Goal: Task Accomplishment & Management: Complete application form

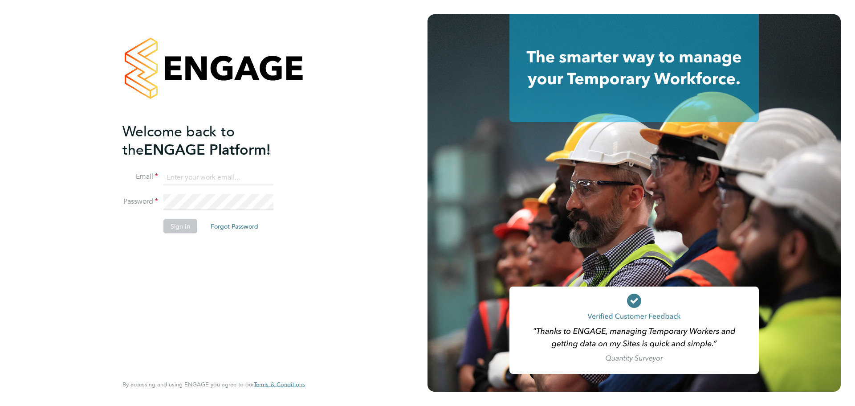
type input "jerin.aktar@morganhunt.com"
click at [190, 224] on button "Sign In" at bounding box center [180, 226] width 34 height 14
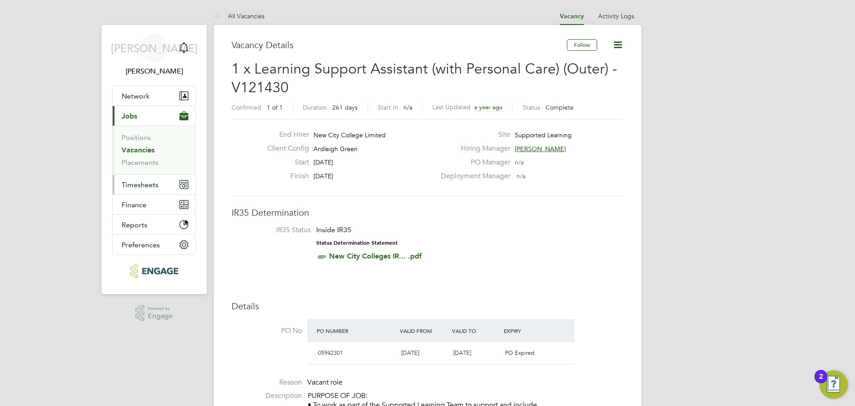
click at [150, 187] on span "Timesheets" at bounding box center [140, 184] width 37 height 8
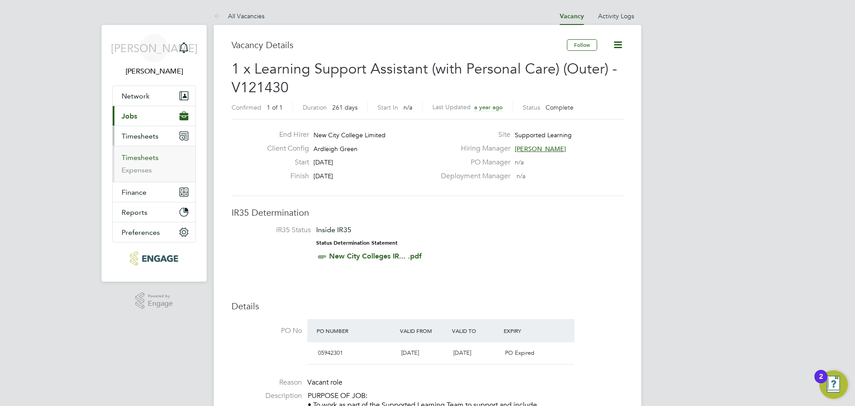
click at [149, 158] on link "Timesheets" at bounding box center [140, 157] width 37 height 8
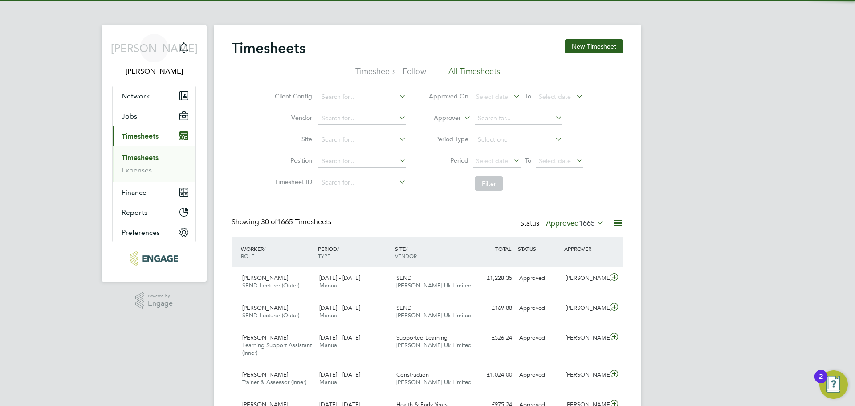
scroll to position [30, 77]
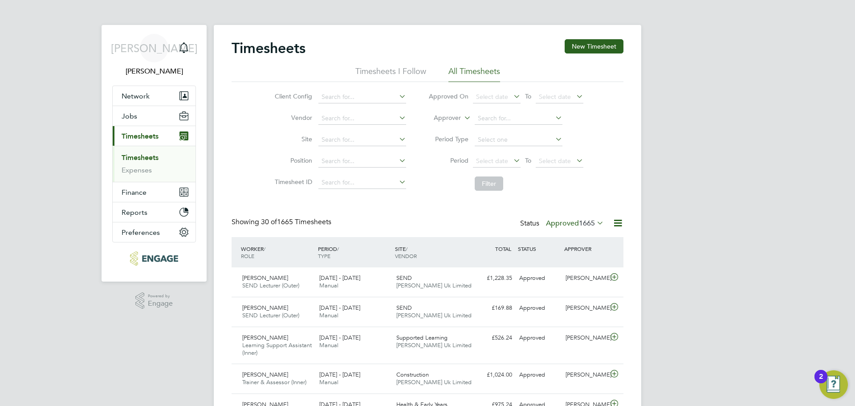
click at [575, 221] on label "Approved 1665" at bounding box center [575, 223] width 58 height 9
click at [566, 262] on li "Submitted" at bounding box center [563, 264] width 41 height 12
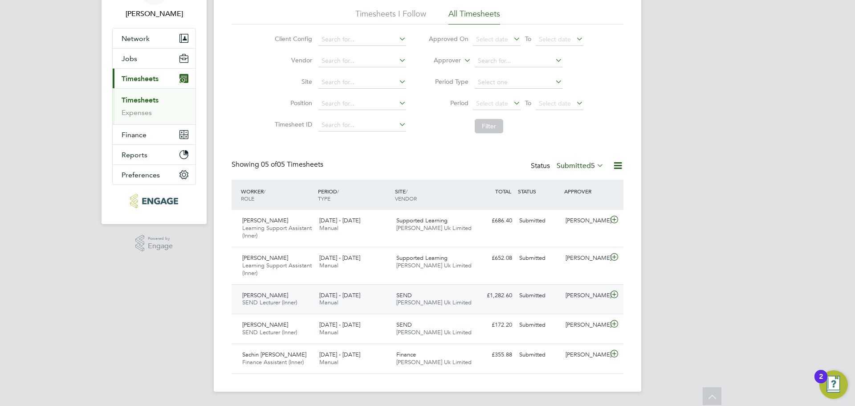
click at [476, 297] on div "£1,282.60 Submitted" at bounding box center [492, 295] width 46 height 15
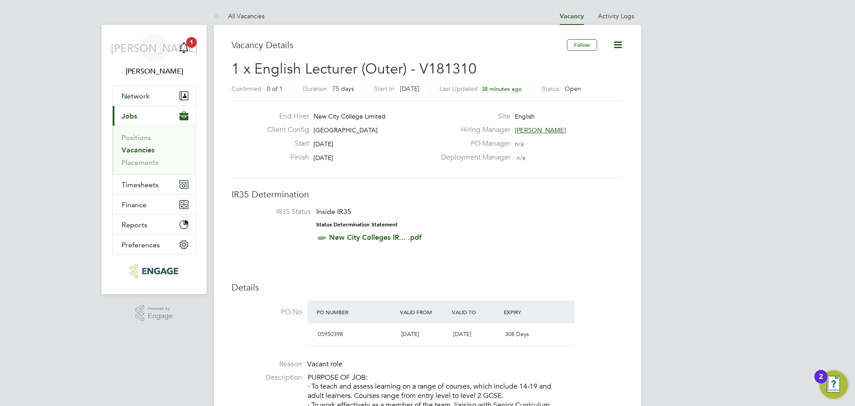
drag, startPoint x: 347, startPoint y: 145, endPoint x: 286, endPoint y: 138, distance: 61.8
click at [305, 138] on div "End Hirer New City College Limited Client Config [GEOGRAPHIC_DATA] Start [DATE]…" at bounding box center [347, 139] width 175 height 55
drag, startPoint x: 349, startPoint y: 157, endPoint x: 234, endPoint y: 31, distance: 171.1
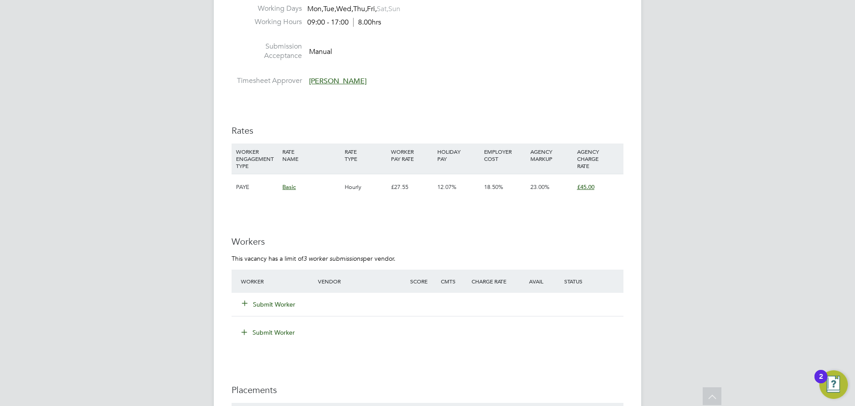
scroll to position [1157, 0]
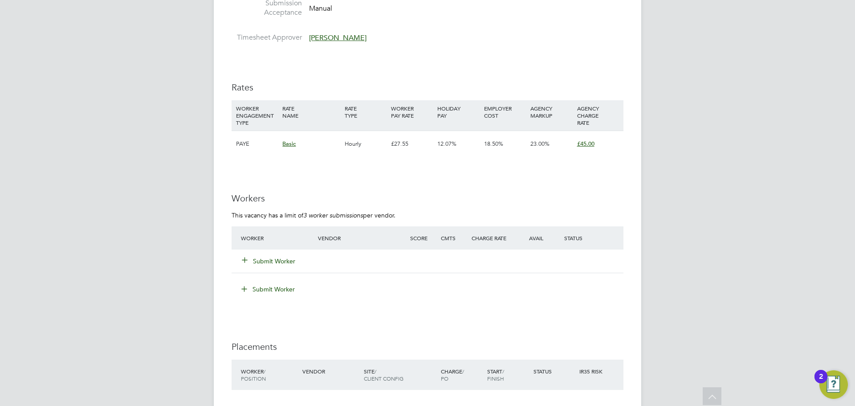
click at [283, 260] on button "Submit Worker" at bounding box center [268, 260] width 53 height 9
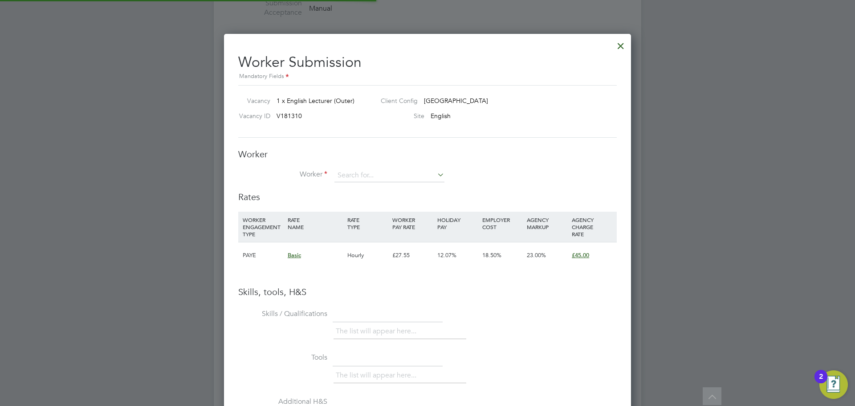
scroll to position [4, 4]
click at [389, 182] on li "Worker" at bounding box center [427, 180] width 378 height 22
click at [401, 176] on input at bounding box center [389, 175] width 110 height 13
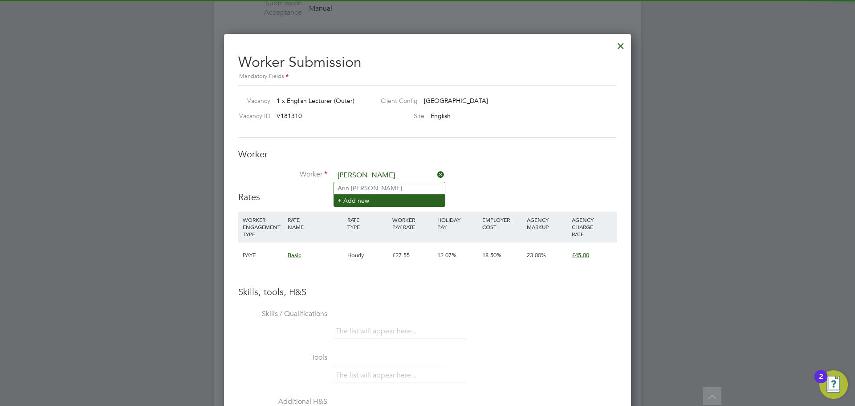
type input "[PERSON_NAME]"
click at [366, 201] on li "+ Add new" at bounding box center [389, 200] width 111 height 12
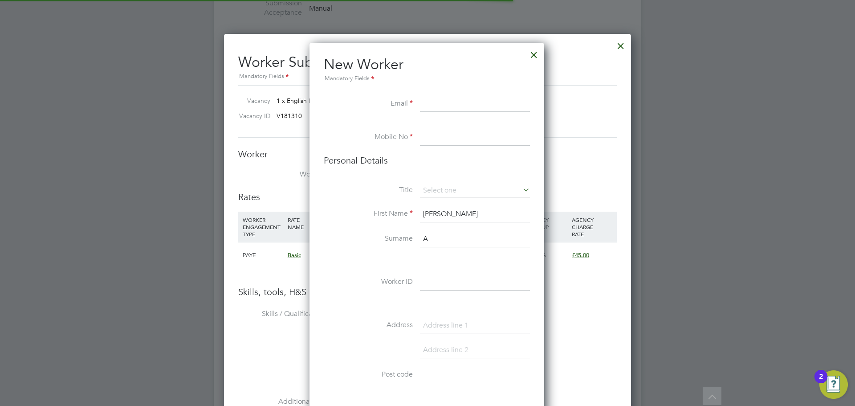
scroll to position [753, 236]
paste input "[PERSON_NAME][EMAIL_ADDRESS][PERSON_NAME][DOMAIN_NAME]"
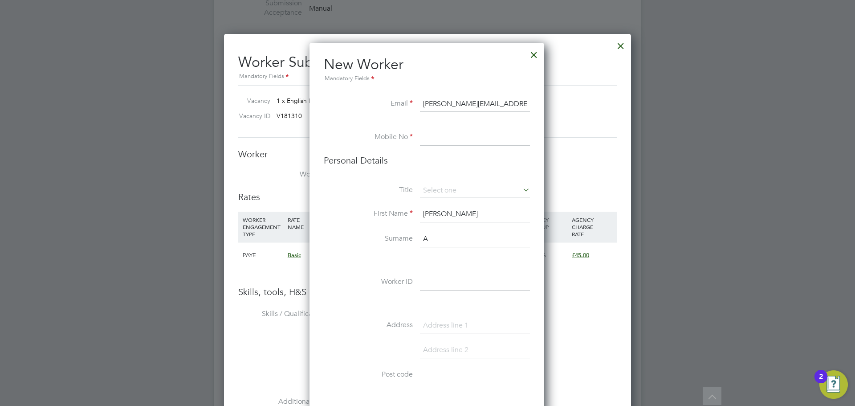
type input "[PERSON_NAME][EMAIL_ADDRESS][PERSON_NAME][DOMAIN_NAME]"
click at [440, 131] on input at bounding box center [475, 138] width 110 height 16
click at [450, 139] on input at bounding box center [475, 138] width 110 height 16
click at [455, 144] on input at bounding box center [475, 138] width 110 height 16
click at [455, 136] on input at bounding box center [475, 138] width 110 height 16
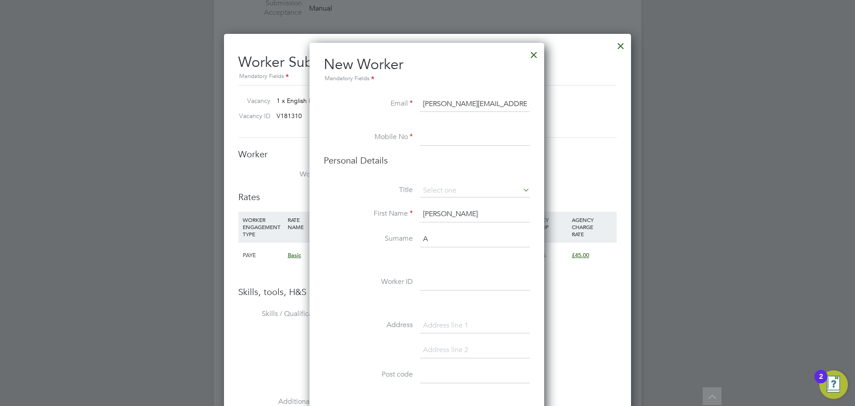
paste input "07368213183"
type input "07368213183"
click at [441, 240] on input "A" at bounding box center [475, 239] width 110 height 16
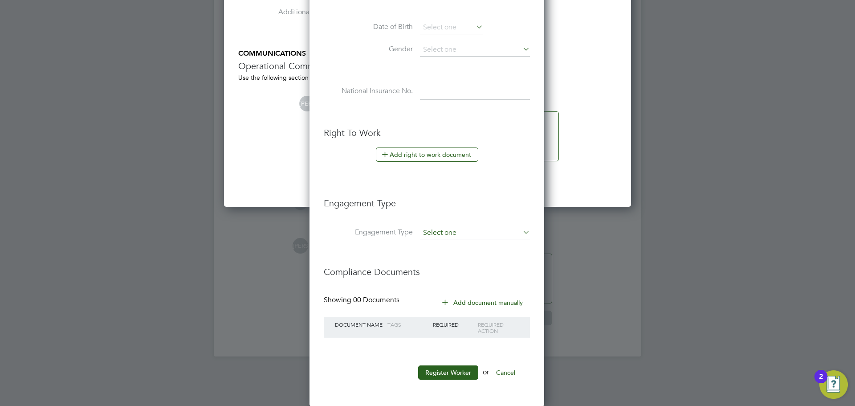
scroll to position [1547, 0]
type input "Akisanya"
click at [434, 230] on input at bounding box center [475, 232] width 110 height 12
click at [443, 257] on li "PAYE Direct" at bounding box center [474, 258] width 111 height 13
type input "PAYE Direct"
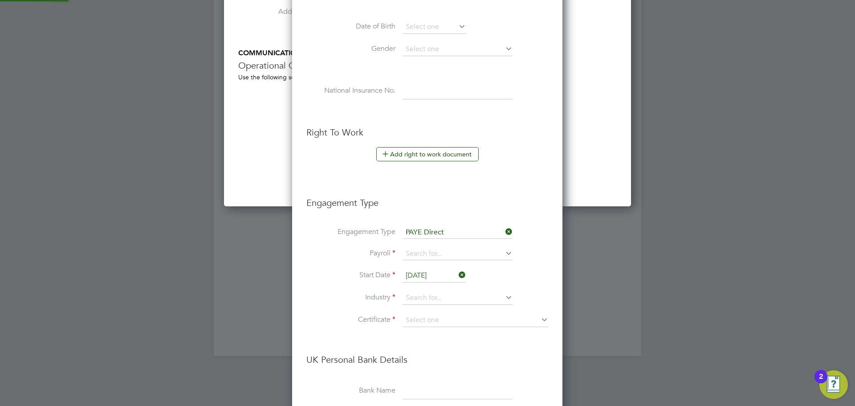
scroll to position [1013, 271]
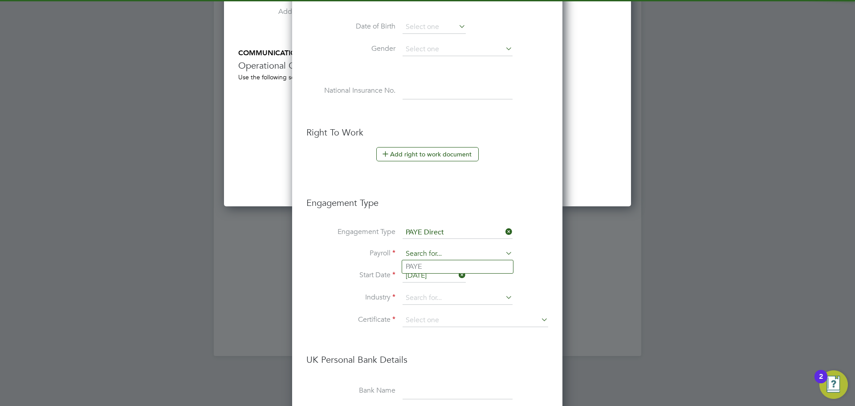
click at [441, 256] on input at bounding box center [457, 254] width 110 height 12
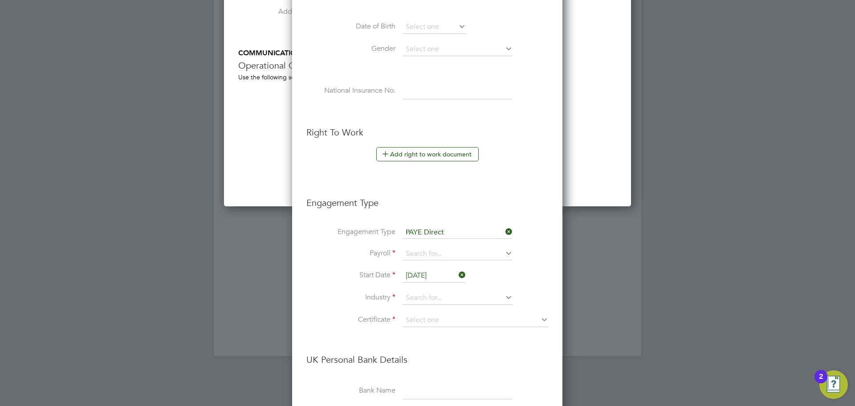
click at [439, 268] on li "PAYE" at bounding box center [457, 266] width 111 height 13
type input "PAYE"
click at [438, 302] on input at bounding box center [457, 297] width 110 height 13
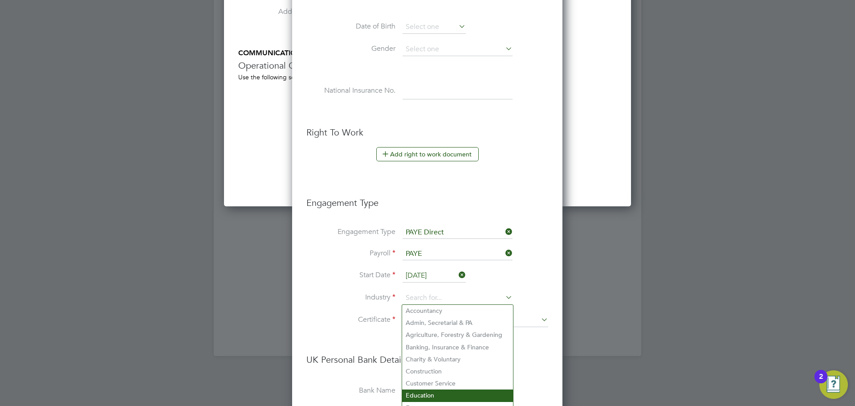
click at [432, 394] on li "Education" at bounding box center [457, 395] width 111 height 12
type input "Education"
click at [442, 320] on input at bounding box center [475, 319] width 146 height 13
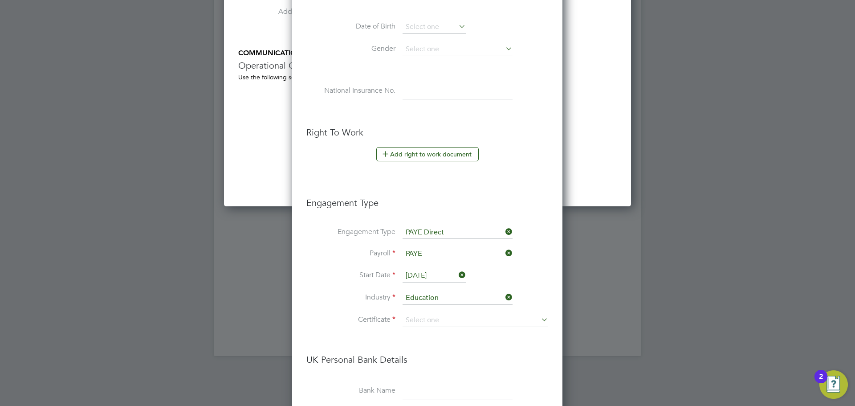
click at [439, 354] on li "Don't know" at bounding box center [475, 356] width 146 height 12
type input "Don't know"
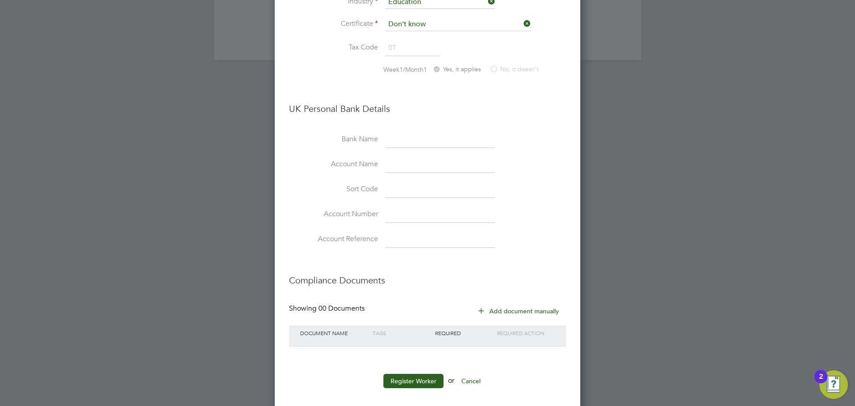
scroll to position [1851, 0]
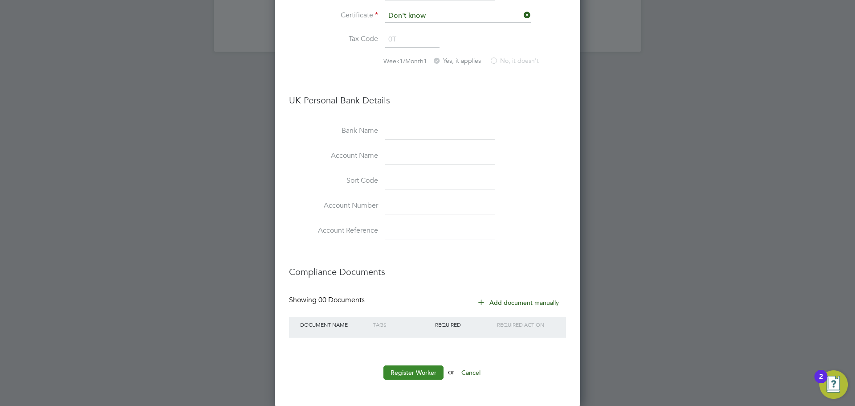
click at [429, 374] on button "Register Worker" at bounding box center [413, 372] width 60 height 14
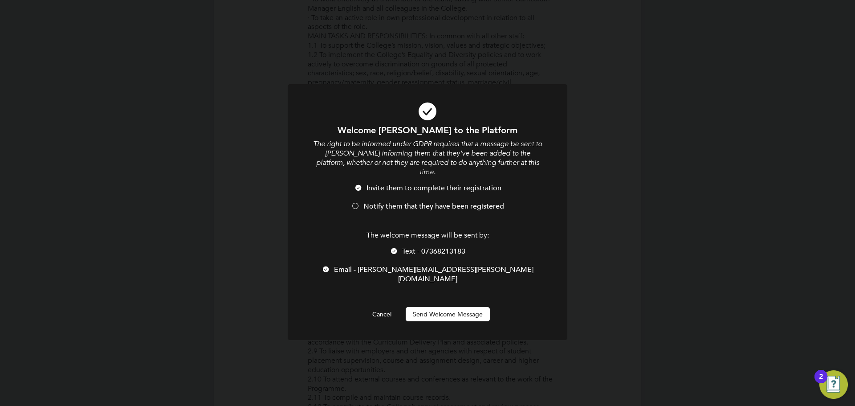
scroll to position [0, 0]
click at [441, 205] on li "Notify them that they have been registered" at bounding box center [427, 211] width 231 height 18
click at [450, 307] on button "Send Welcome Message" at bounding box center [448, 314] width 84 height 14
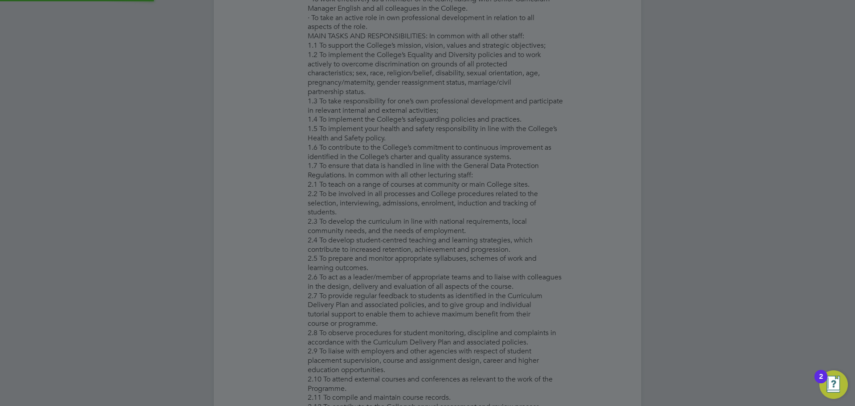
type input "[PERSON_NAME]"
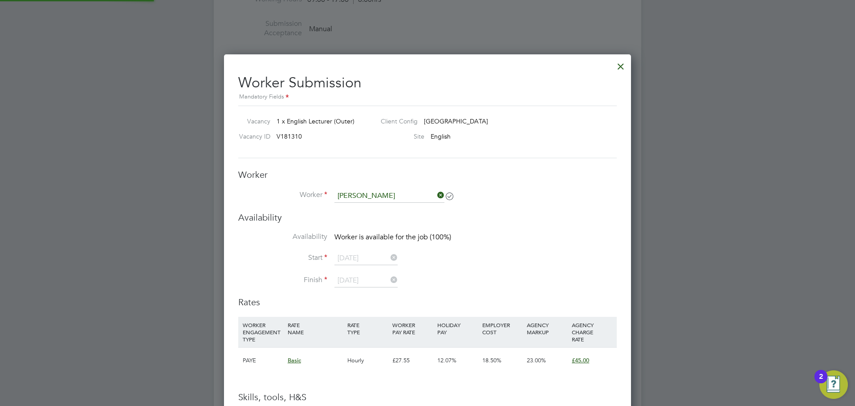
scroll to position [1157, 0]
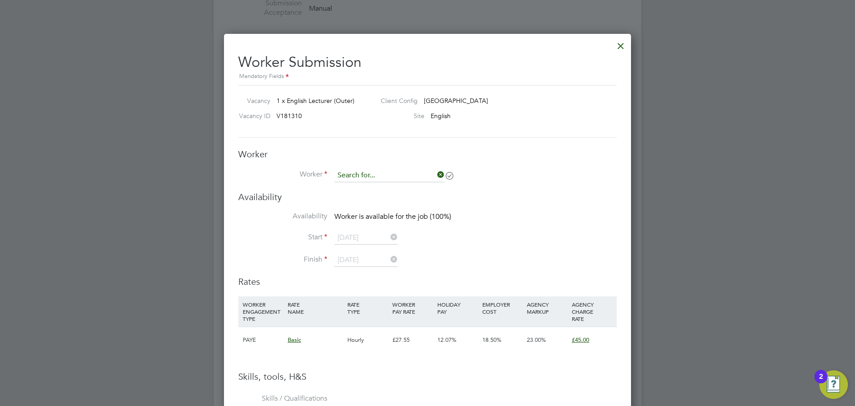
click at [390, 171] on input at bounding box center [389, 175] width 110 height 13
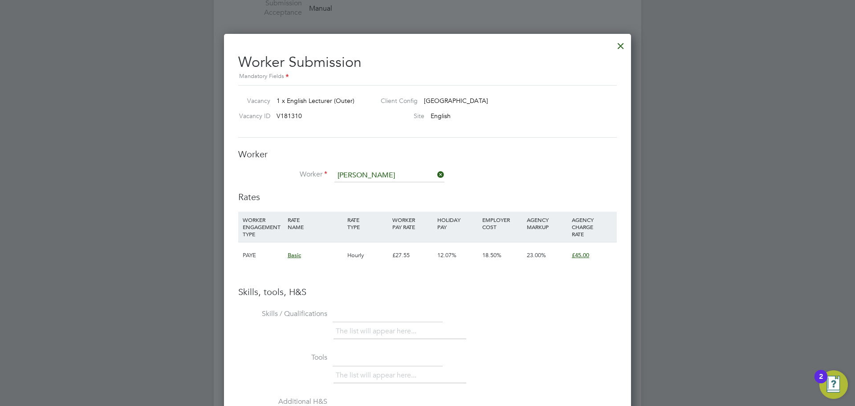
click at [375, 202] on li "[PERSON_NAME]" at bounding box center [389, 200] width 111 height 12
type input "[PERSON_NAME]"
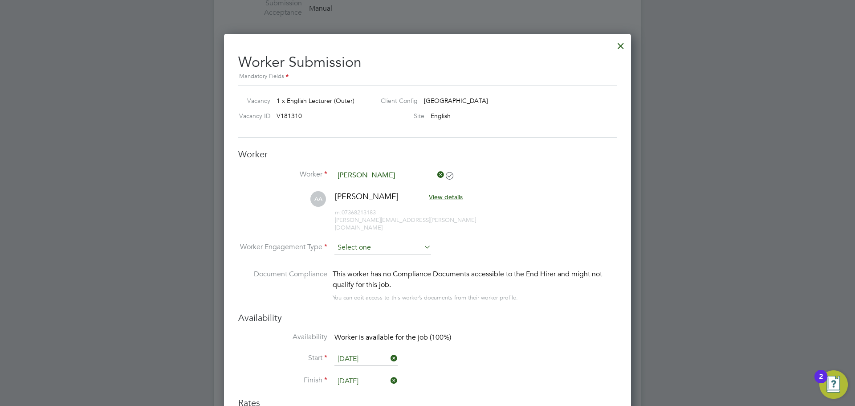
click at [368, 245] on input at bounding box center [382, 247] width 97 height 13
click at [355, 267] on li "PAYE" at bounding box center [382, 264] width 97 height 12
type input "PAYE"
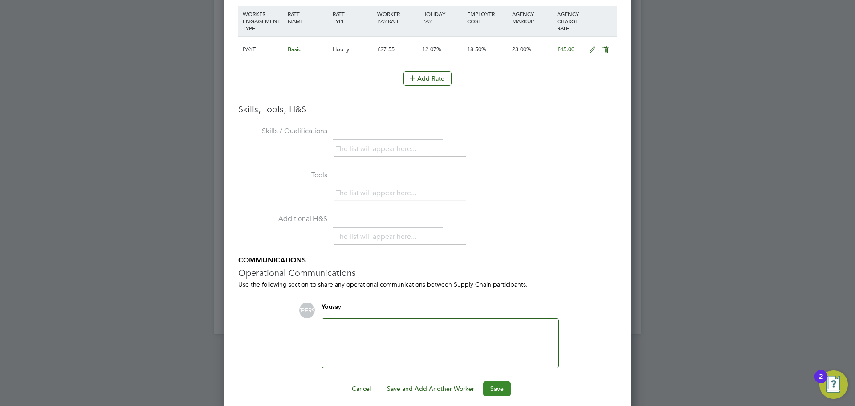
click at [491, 381] on button "Save" at bounding box center [497, 388] width 28 height 14
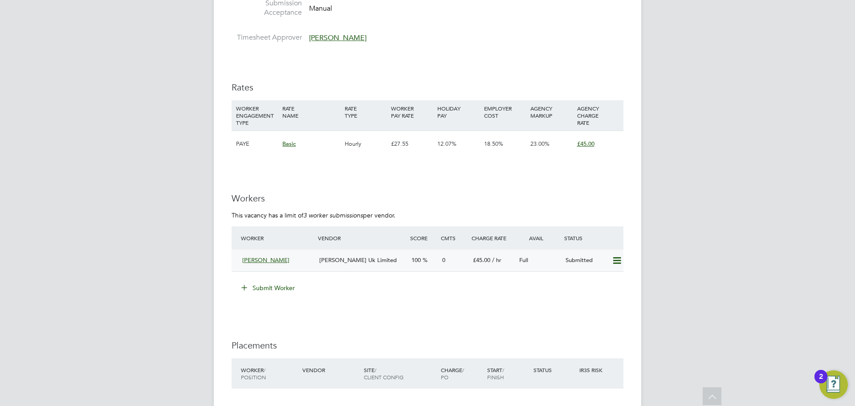
click at [337, 259] on span "[PERSON_NAME] Uk Limited" at bounding box center [357, 260] width 77 height 8
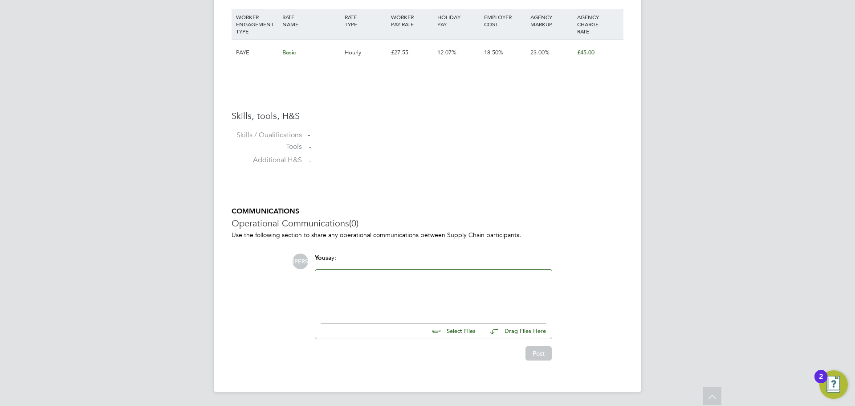
click at [458, 331] on input "file" at bounding box center [480, 329] width 134 height 12
type input "C:\fakepath\[PERSON_NAME] - CV.docx"
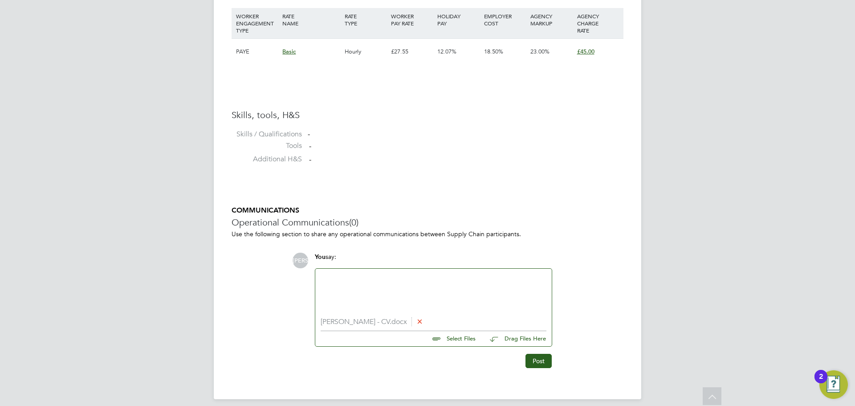
click at [416, 324] on icon at bounding box center [419, 320] width 7 height 7
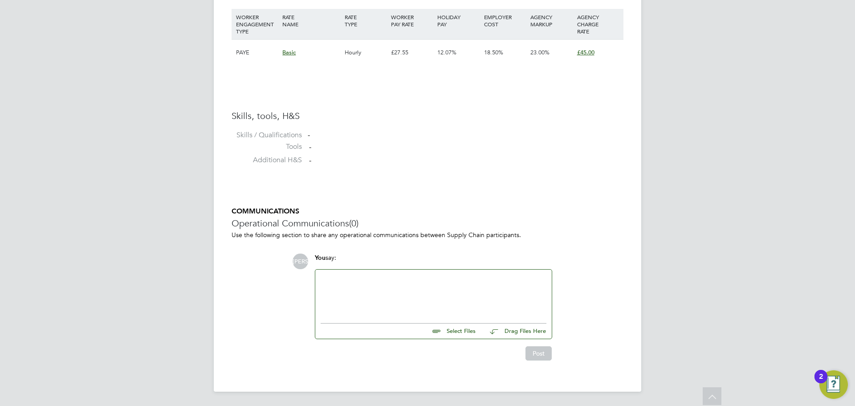
click at [456, 332] on input "file" at bounding box center [480, 329] width 134 height 12
type input "C:\fakepath\[PERSON_NAME] - CV.docx"
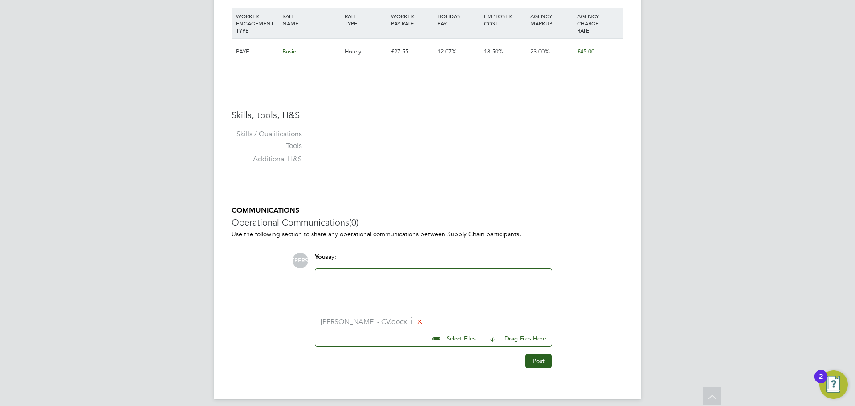
click at [540, 351] on div "Post" at bounding box center [433, 356] width 246 height 21
click at [540, 359] on button "Post" at bounding box center [538, 360] width 26 height 14
